Goal: Information Seeking & Learning: Learn about a topic

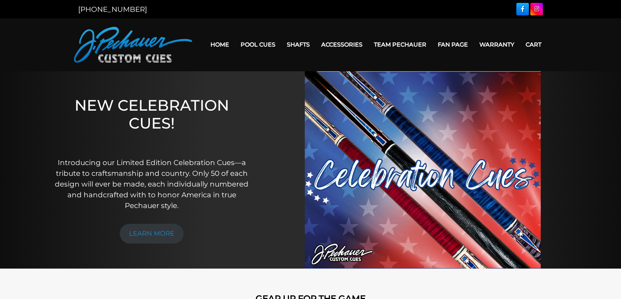
click at [405, 40] on link "Team Pechauer" at bounding box center [400, 44] width 64 height 18
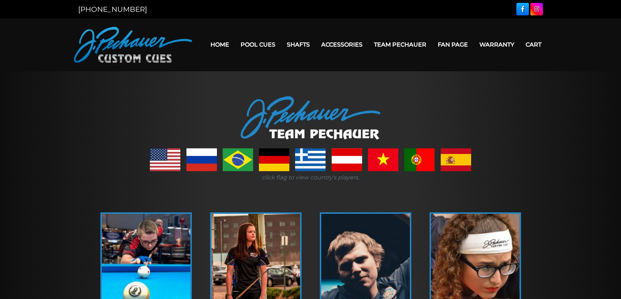
click at [169, 160] on link at bounding box center [165, 159] width 30 height 23
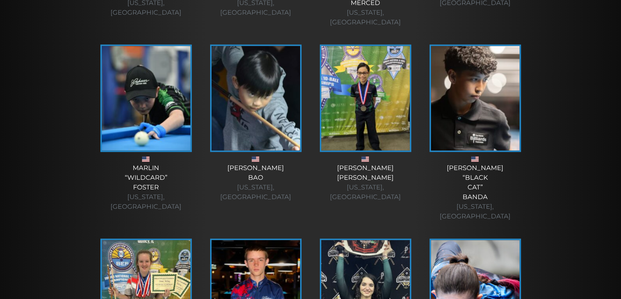
scroll to position [1465, 0]
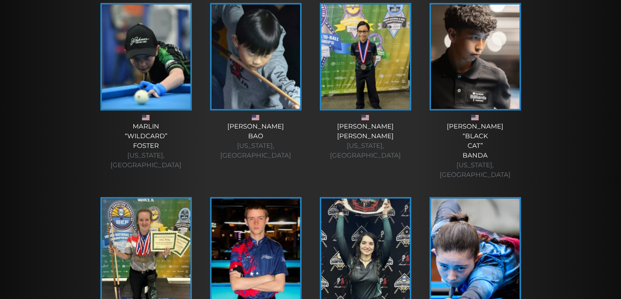
click at [490, 198] on img at bounding box center [475, 250] width 88 height 105
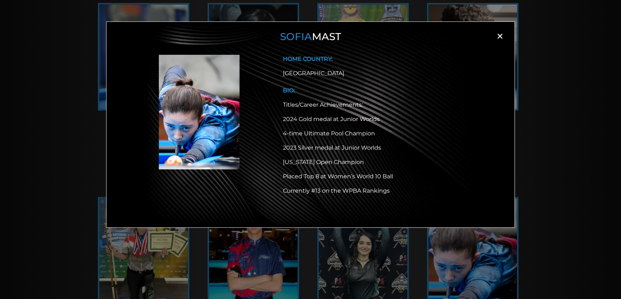
click at [498, 35] on span "×" at bounding box center [499, 36] width 11 height 11
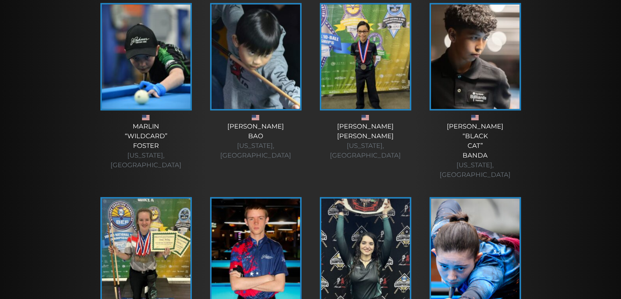
click at [379, 198] on img at bounding box center [365, 250] width 88 height 105
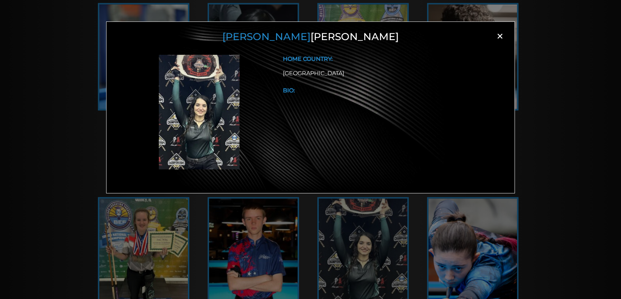
click at [500, 38] on span "×" at bounding box center [499, 36] width 11 height 11
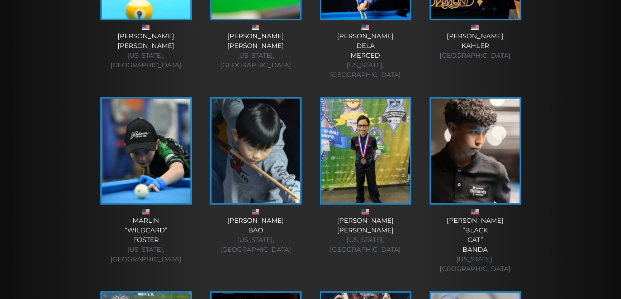
scroll to position [1368, 0]
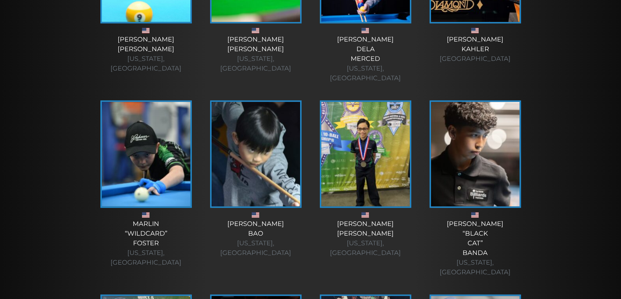
click at [384, 111] on img at bounding box center [365, 154] width 88 height 105
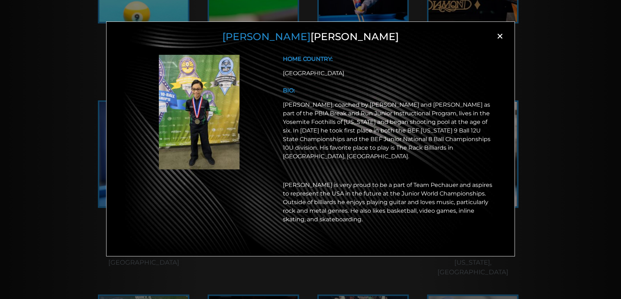
click at [496, 38] on span "×" at bounding box center [499, 36] width 11 height 11
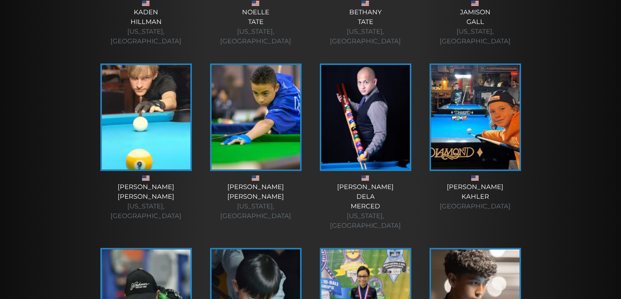
scroll to position [1205, 0]
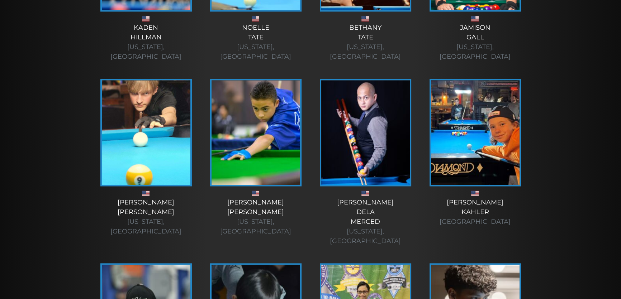
click at [241, 122] on img at bounding box center [255, 132] width 88 height 105
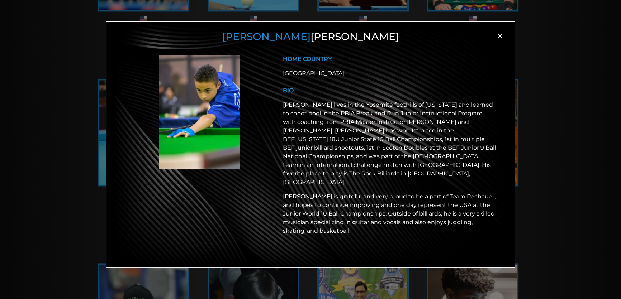
click at [501, 35] on span "×" at bounding box center [499, 36] width 11 height 11
